Goal: Consume media (video, audio)

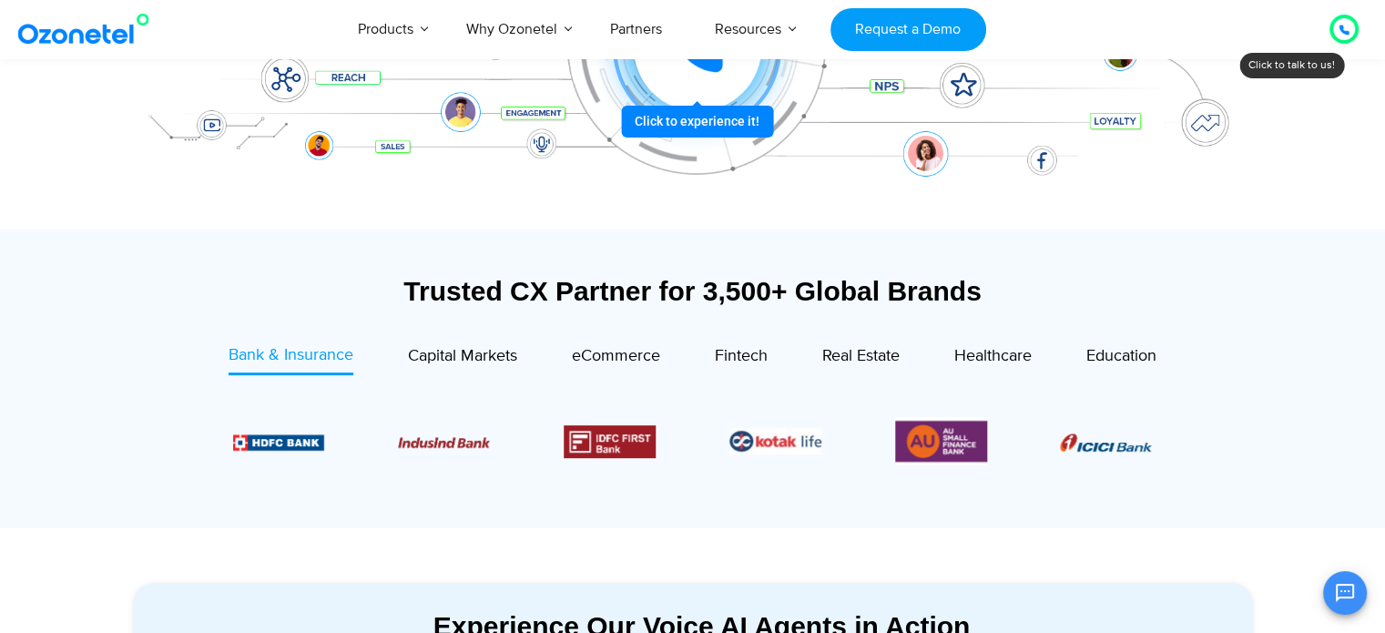
scroll to position [487, 0]
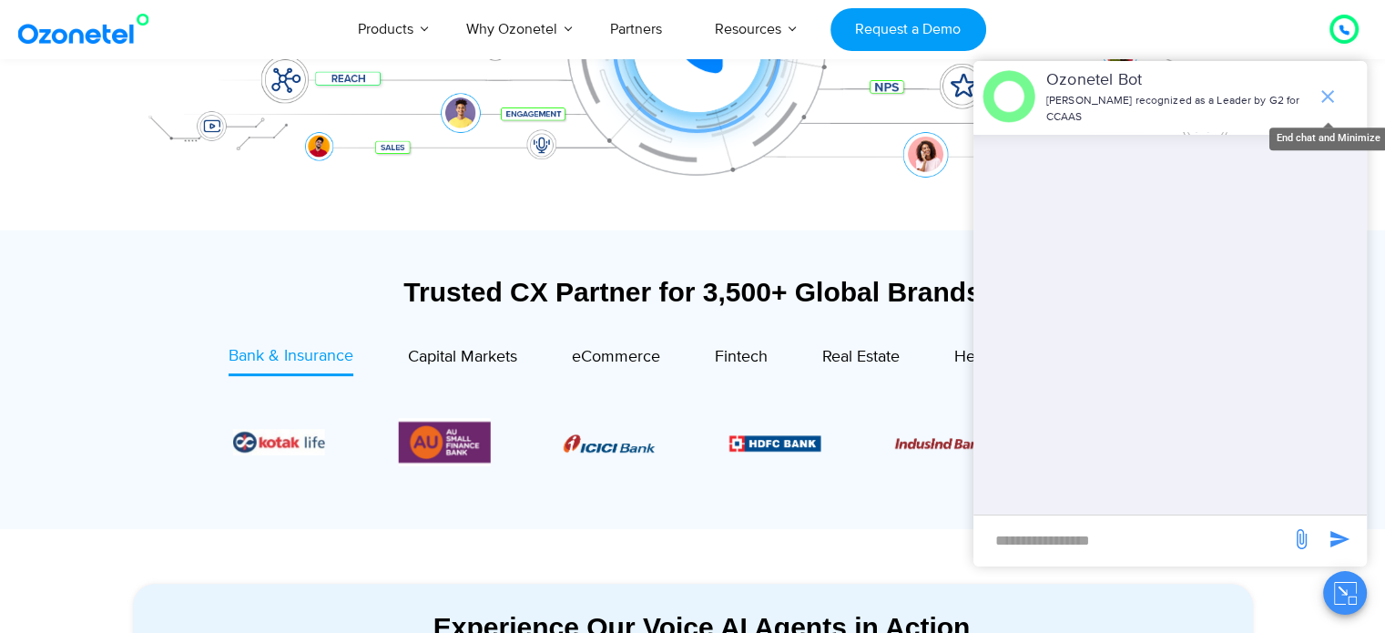
click at [1323, 105] on icon "end chat or minimize" at bounding box center [1328, 97] width 22 height 22
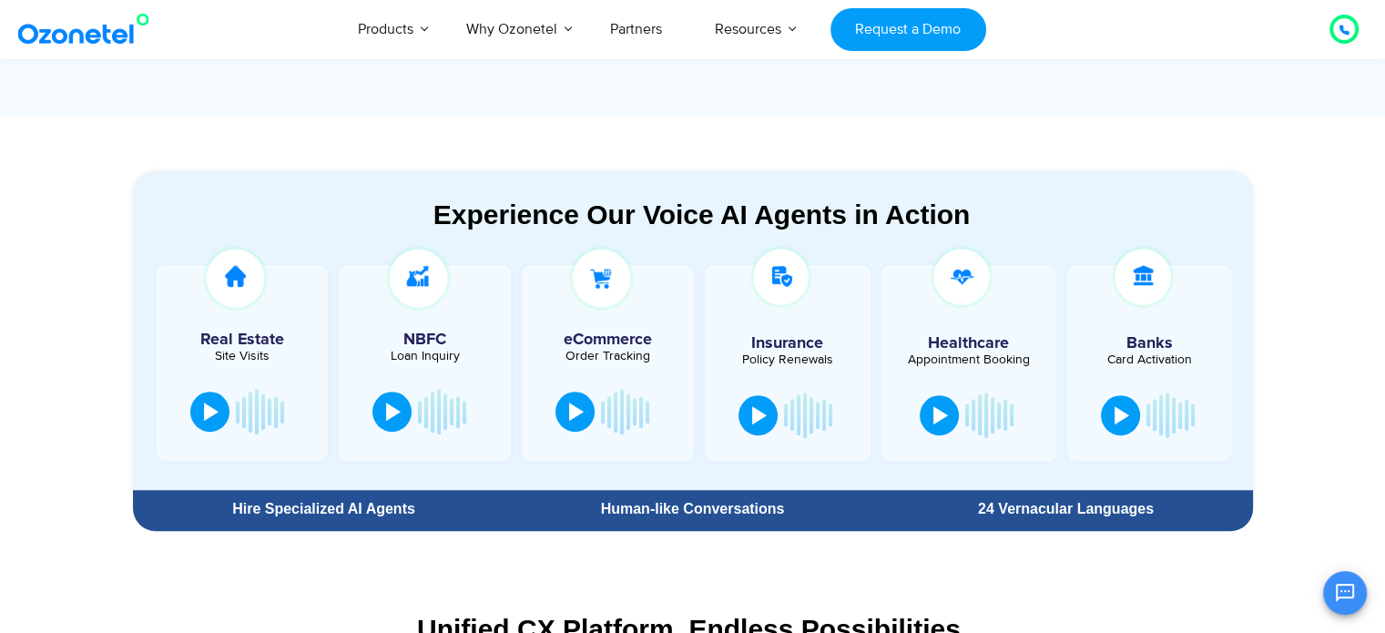
scroll to position [900, 0]
click at [209, 411] on div at bounding box center [211, 410] width 15 height 18
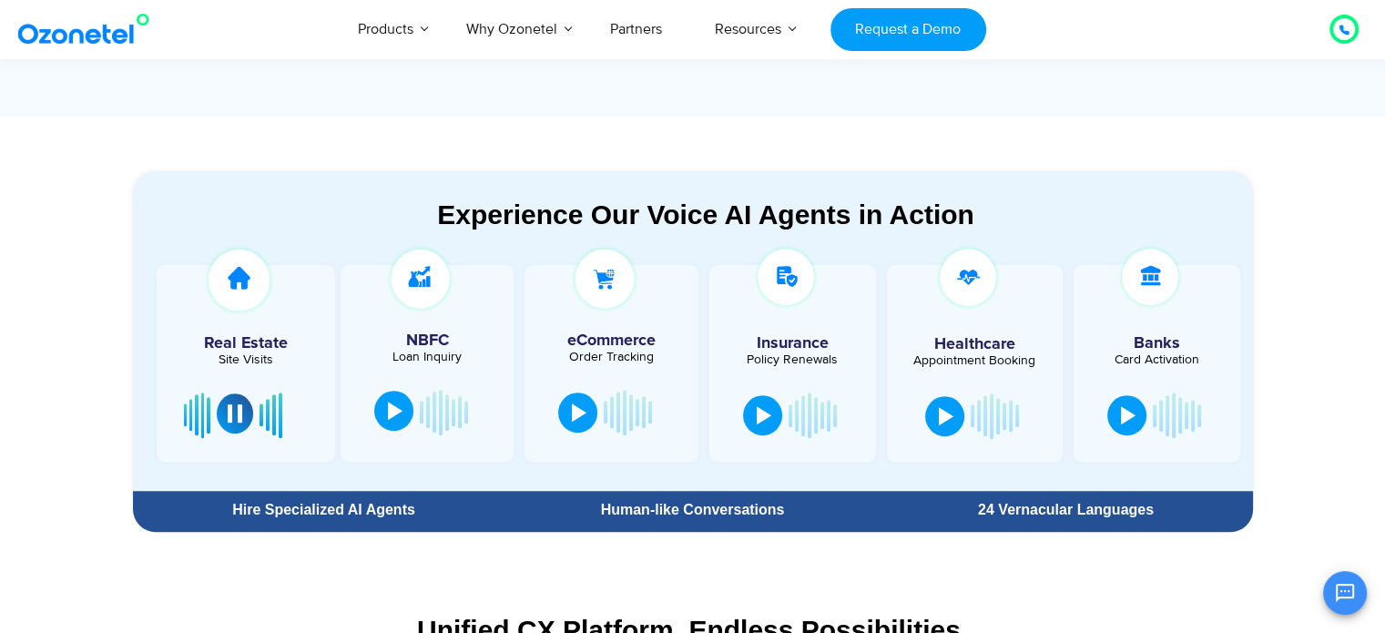
click at [390, 413] on div at bounding box center [395, 411] width 15 height 18
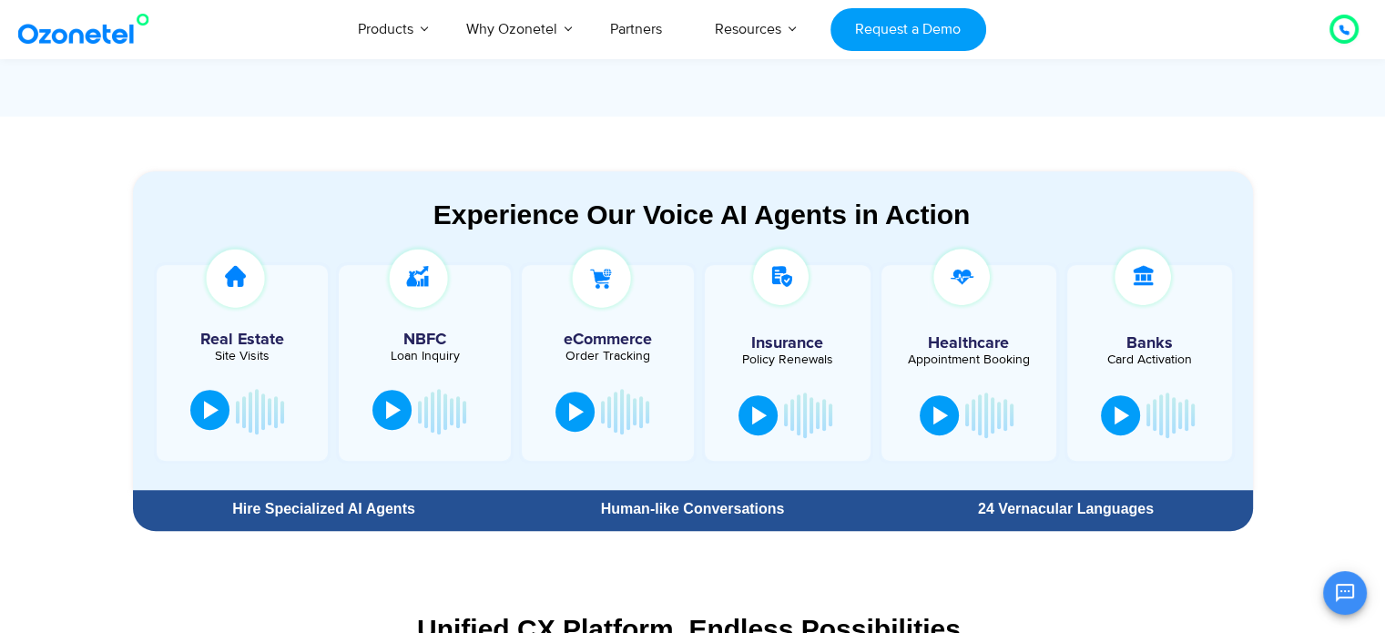
click at [392, 409] on div at bounding box center [393, 410] width 15 height 18
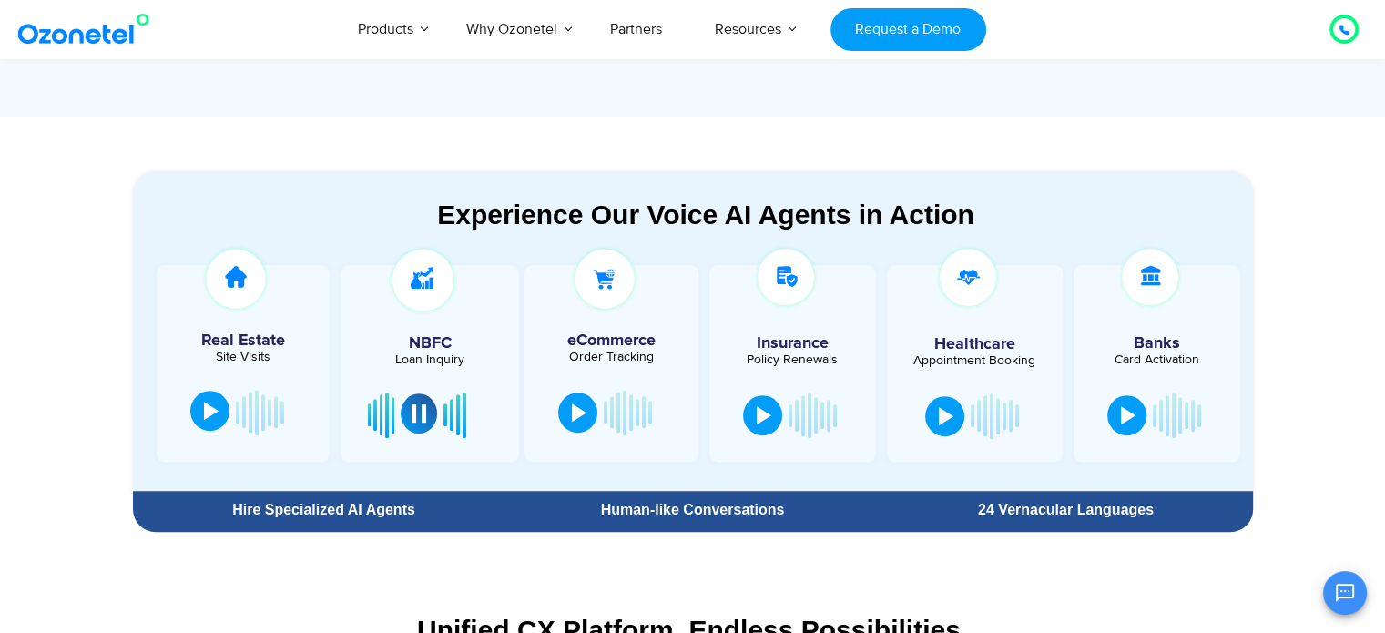
click at [414, 409] on div at bounding box center [419, 413] width 15 height 18
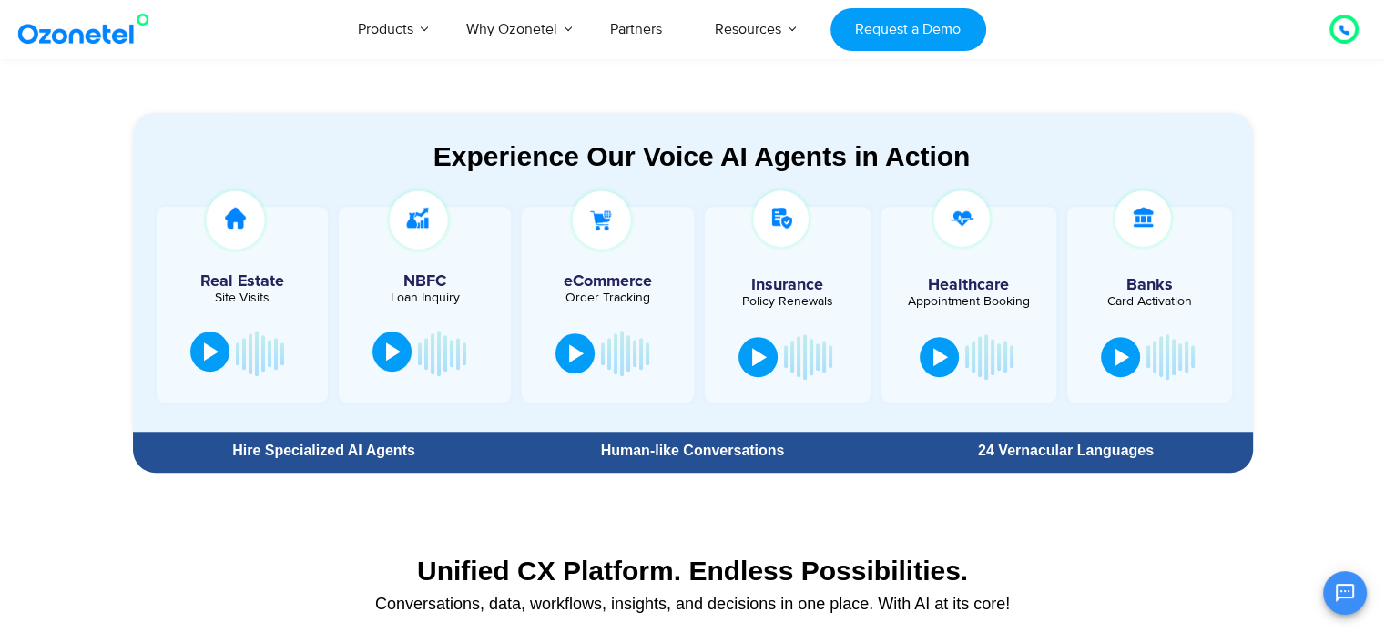
scroll to position [961, 0]
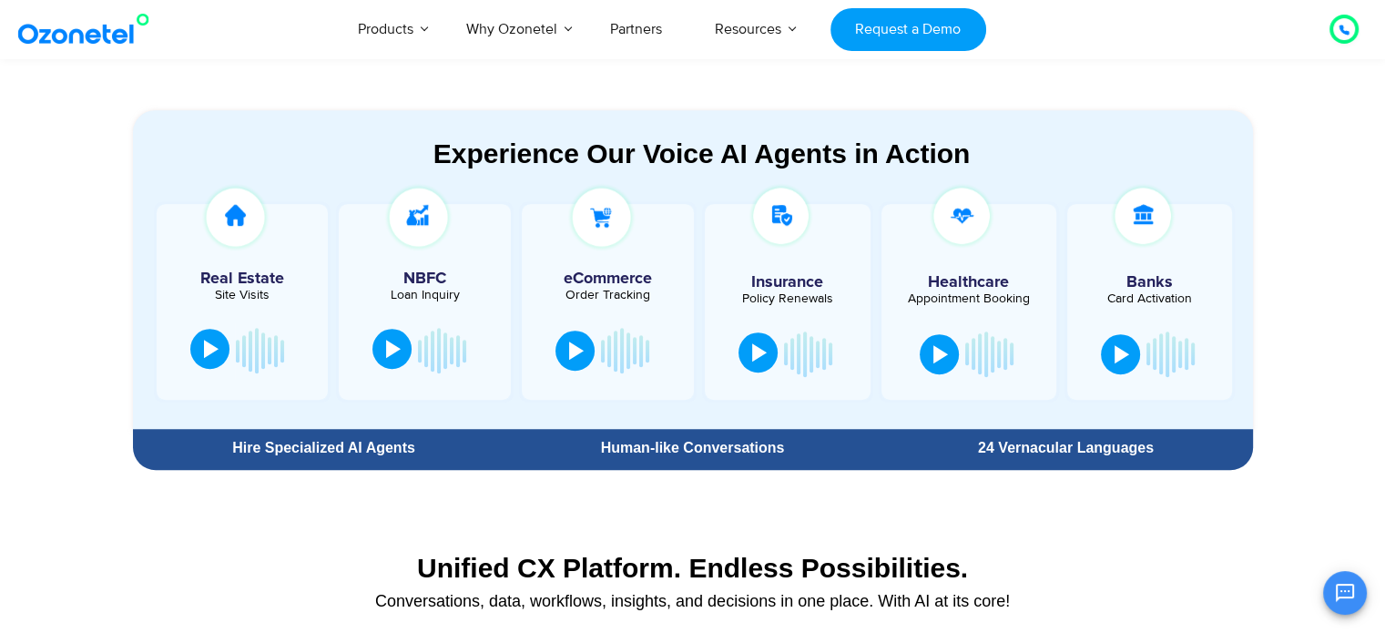
click at [762, 351] on div at bounding box center [759, 352] width 15 height 18
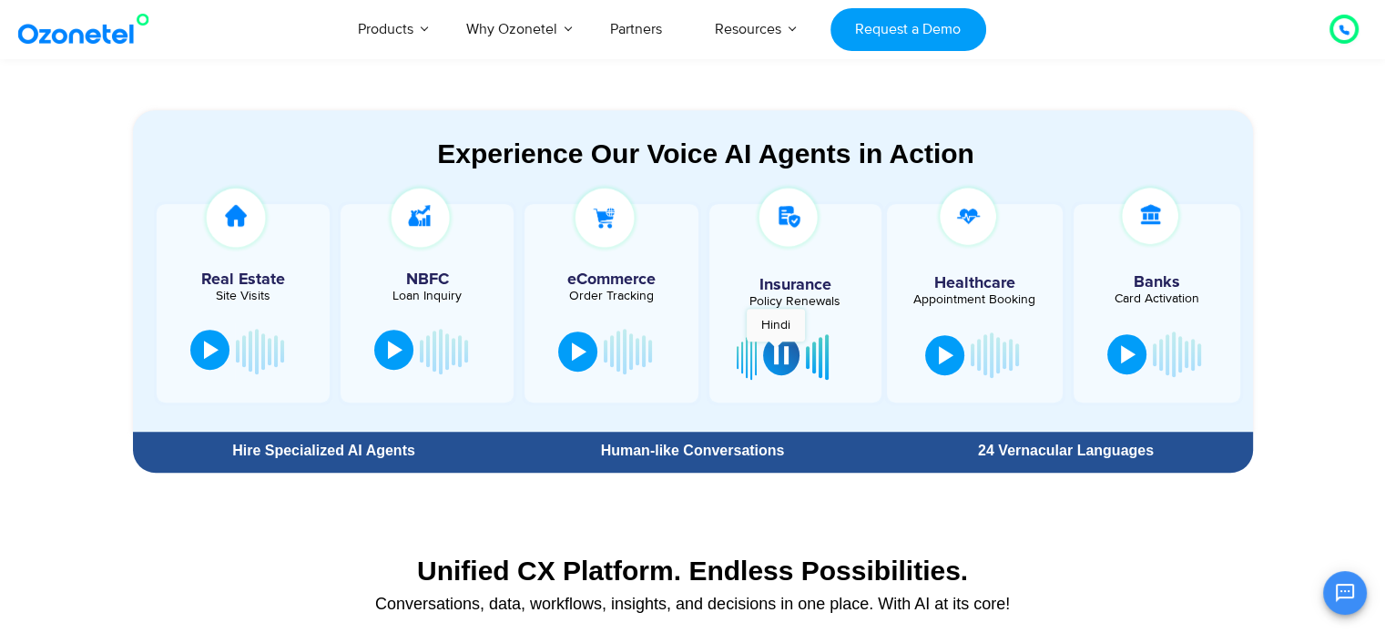
click at [776, 351] on div at bounding box center [781, 355] width 15 height 18
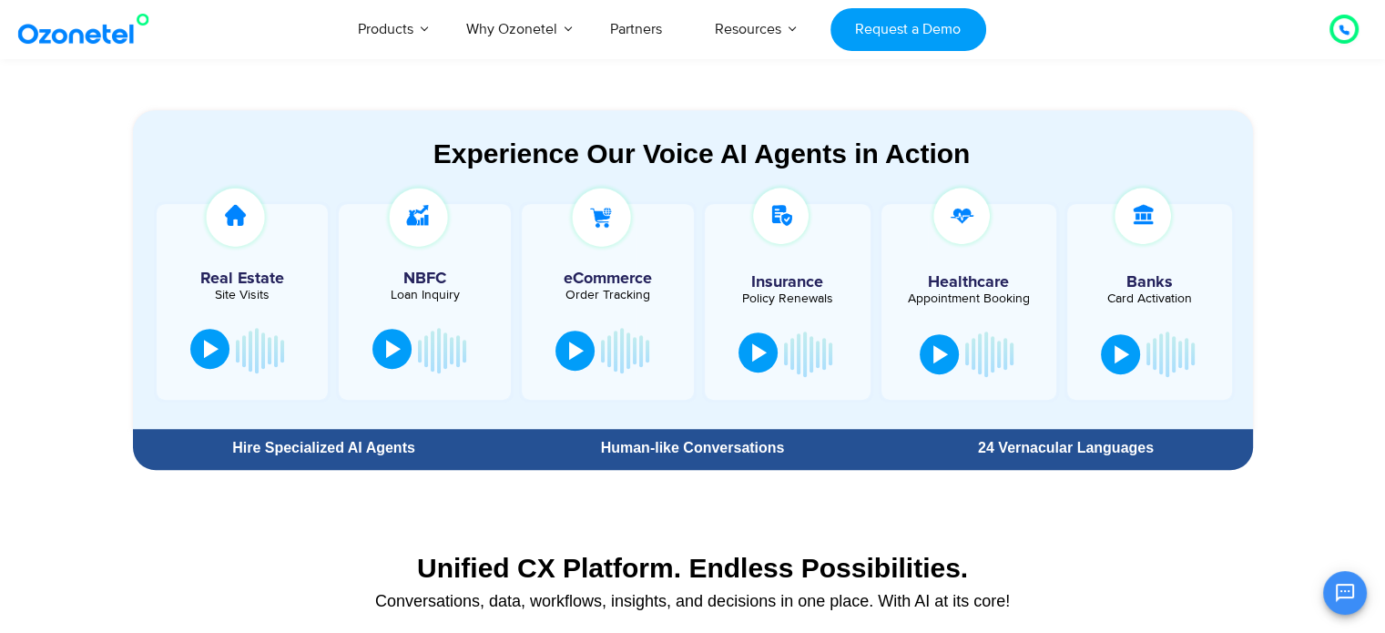
click at [752, 352] on div at bounding box center [759, 352] width 15 height 18
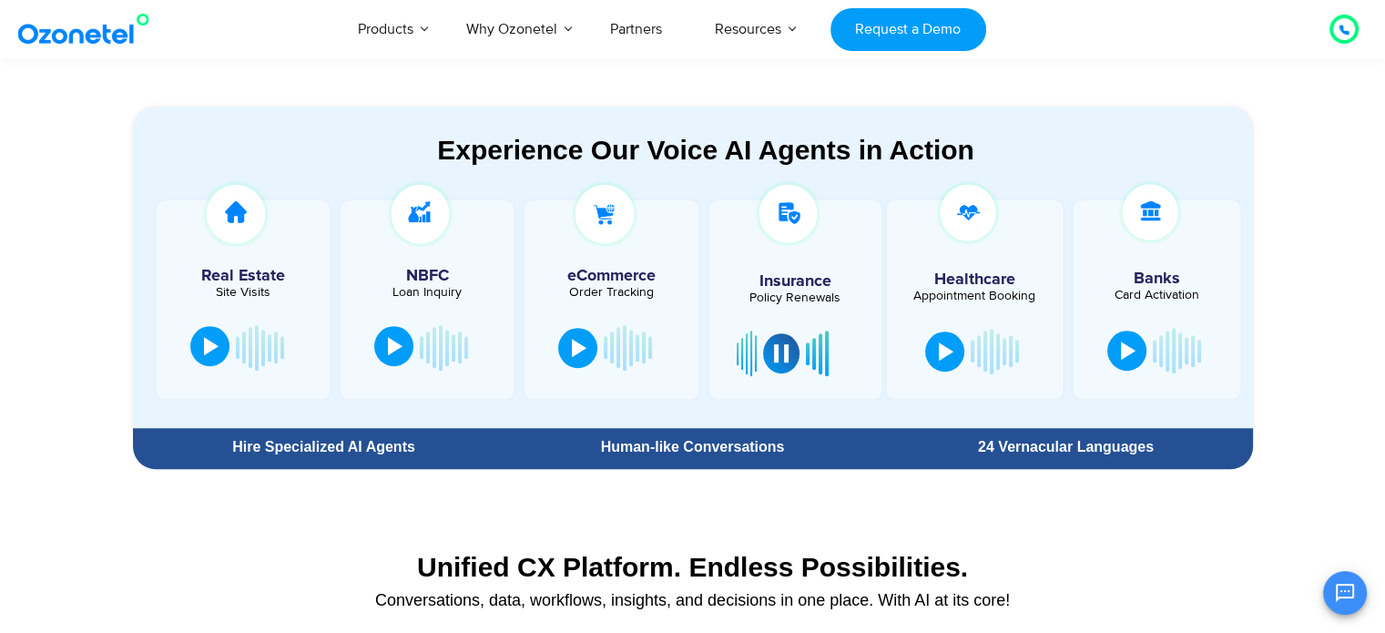
scroll to position [962, 0]
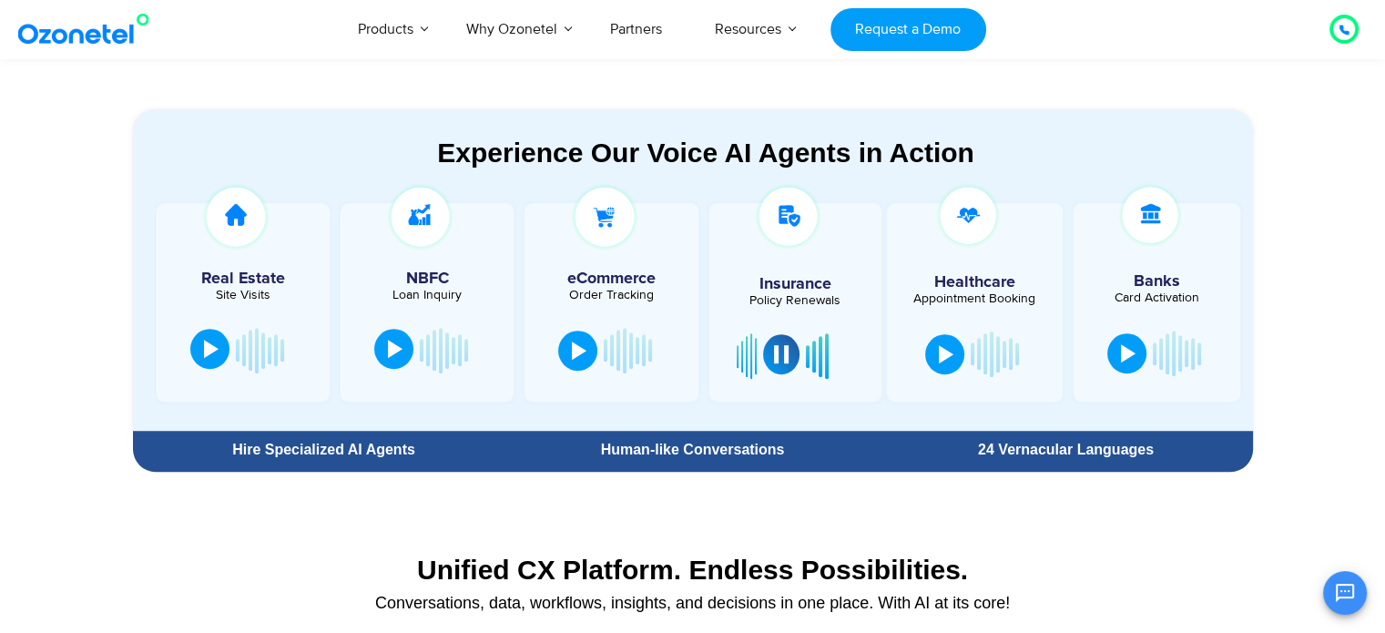
click at [776, 348] on div at bounding box center [781, 354] width 15 height 18
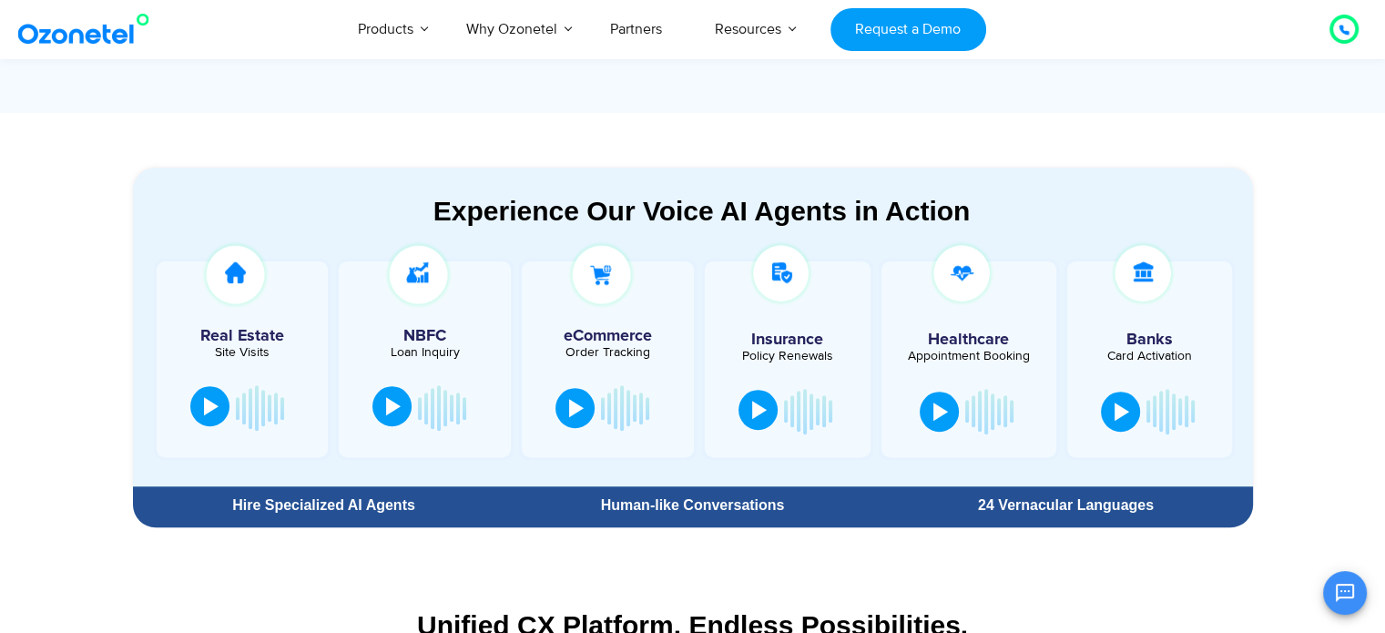
scroll to position [903, 0]
